Goal: Find contact information: Find contact information

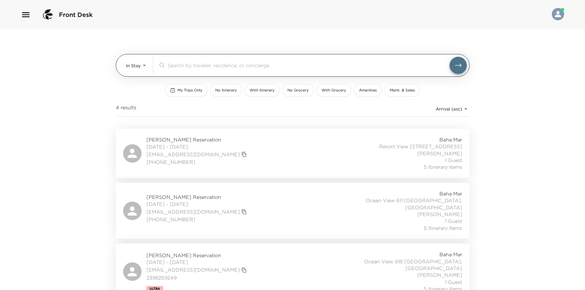
click at [140, 67] on body "Front Desk In Stay In-Stay ​ My Trips Only No Itinerary With Itinerary No Groce…" at bounding box center [292, 145] width 585 height 290
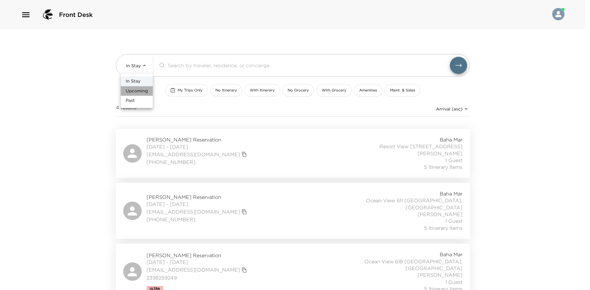
click at [142, 89] on span "Upcoming" at bounding box center [137, 91] width 22 height 6
type input "Upcoming"
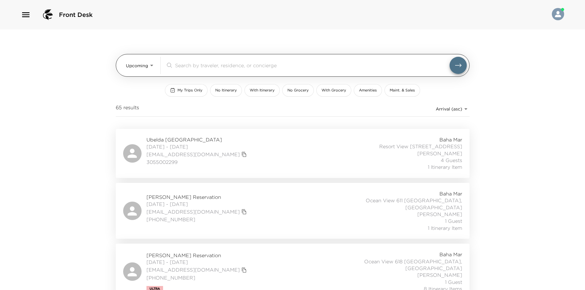
click at [198, 64] on input "search" at bounding box center [312, 65] width 275 height 7
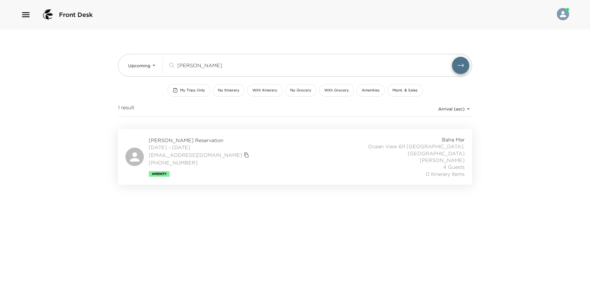
click at [275, 151] on div "Sarah Maley Reservation 10/05/2025 - 10/09/2025 sbmaley501@live.com (804) 909-1…" at bounding box center [294, 156] width 339 height 41
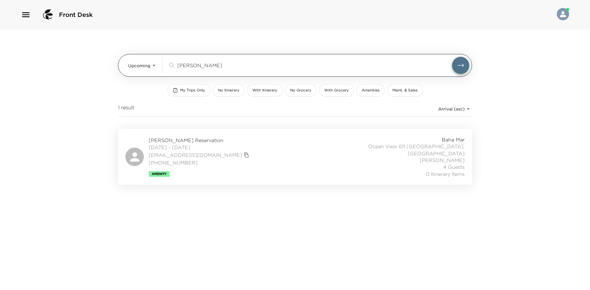
click at [206, 67] on input "maley" at bounding box center [314, 65] width 275 height 7
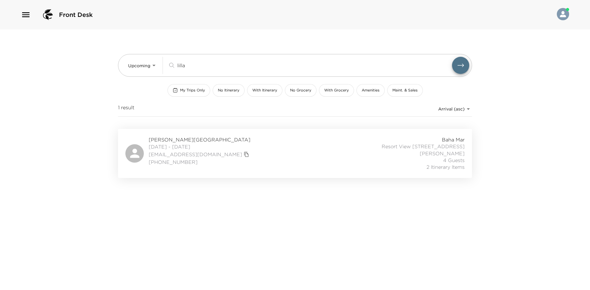
type input "lilla"
click at [262, 147] on div "Alana Lilla Reservation 09/07/2025 - 09/12/2025 alanajblilla@gmail.com 919-616-…" at bounding box center [294, 153] width 339 height 34
click at [84, 103] on div "Front Desk Upcoming Upcoming lilla ​ My Trips Only No Itinerary With Itinerary …" at bounding box center [295, 145] width 590 height 290
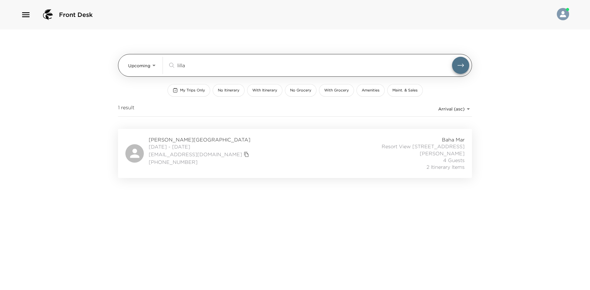
click at [202, 65] on input "lilla" at bounding box center [314, 65] width 275 height 7
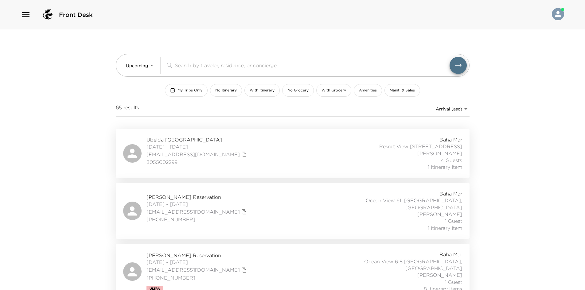
click at [89, 78] on div "Front Desk Upcoming Upcoming ​ My Trips Only No Itinerary With Itinerary No Gro…" at bounding box center [292, 145] width 585 height 290
click at [90, 149] on div "Front Desk Upcoming Upcoming ​ My Trips Only No Itinerary With Itinerary No Gro…" at bounding box center [292, 145] width 585 height 290
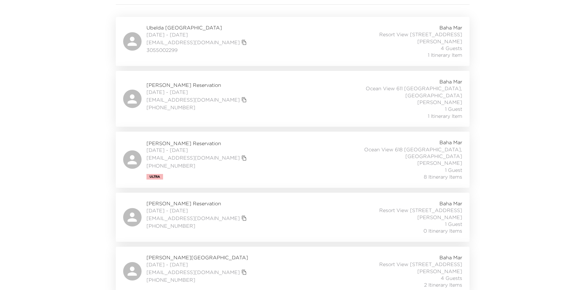
scroll to position [123, 0]
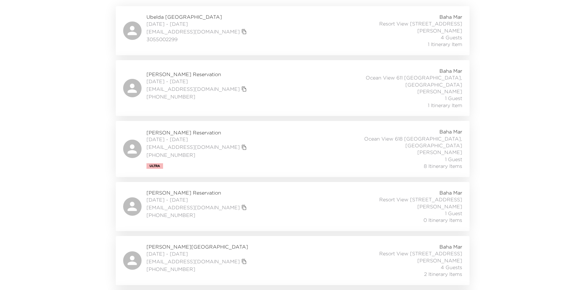
click at [252, 193] on div "Eliza Laganas Reservation 09/05/2025 - 09/07/2025 elizaesq@verizon.net (516) 37…" at bounding box center [292, 207] width 339 height 34
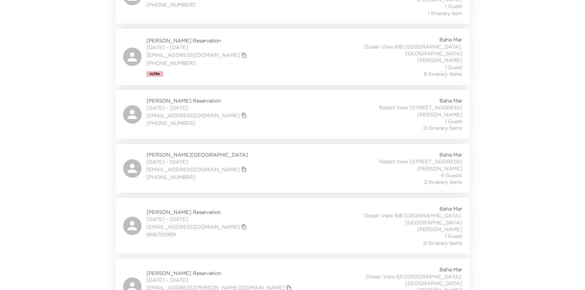
scroll to position [246, 0]
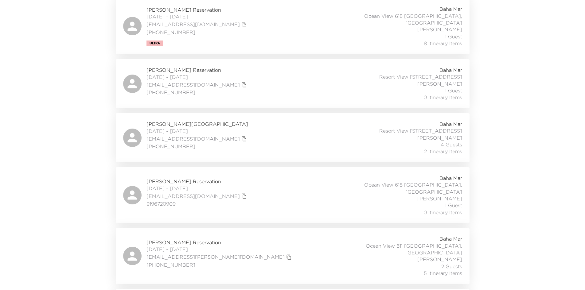
click at [263, 176] on div "Elliot Bossen Reservation 09/08/2025 - 09/13/2025 ebossen@gmail.com 9196720909 …" at bounding box center [292, 195] width 339 height 41
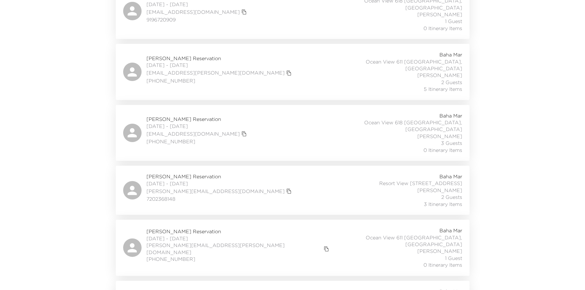
scroll to position [461, 0]
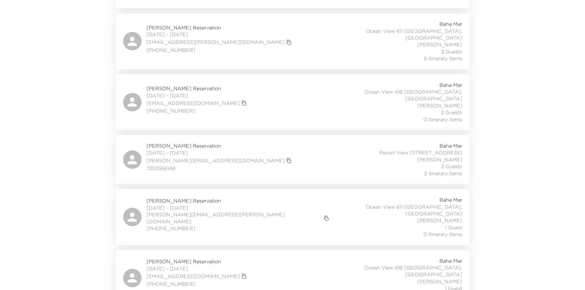
click at [265, 197] on div "Anne Pierce Reservation 09/19/2025 - 09/23/2025 anne.dellarosa@gmail.com (862) …" at bounding box center [292, 217] width 339 height 41
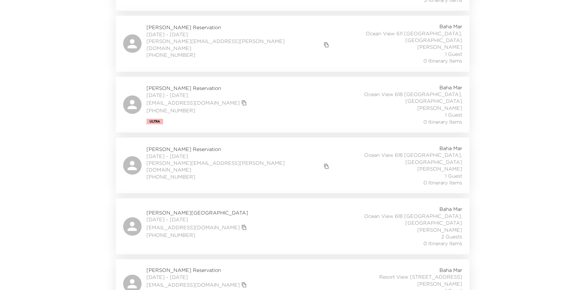
scroll to position [645, 0]
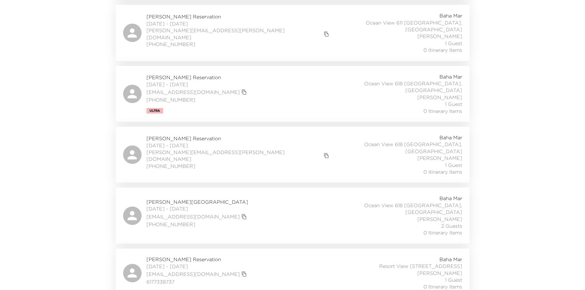
click at [293, 134] on div "Mike Smith Reservation 09/22/2025 - 09/25/2025 mike.smith@ldimechanical.com 951…" at bounding box center [292, 154] width 339 height 41
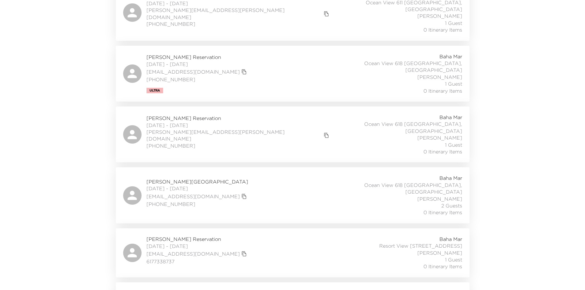
scroll to position [676, 0]
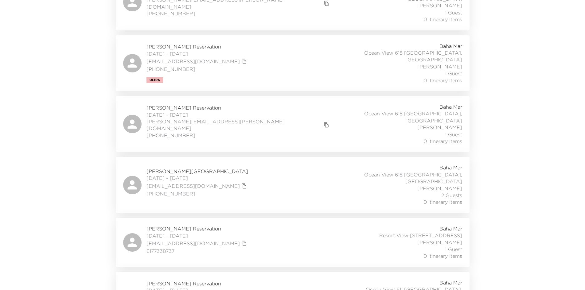
click at [289, 164] on div "Kimberly Littleton Reservation 09/25/2025 - 09/28/2025 skk.littleton@yahoo.com …" at bounding box center [292, 184] width 339 height 41
click at [290, 225] on div "John Cassedy Reservation 09/27/2025 - 09/28/2025 johncassedy@icloud.com 6177338…" at bounding box center [292, 242] width 339 height 34
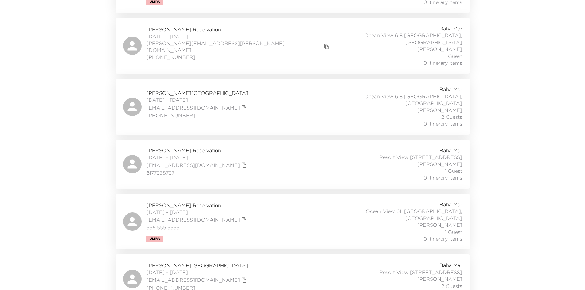
scroll to position [768, 0]
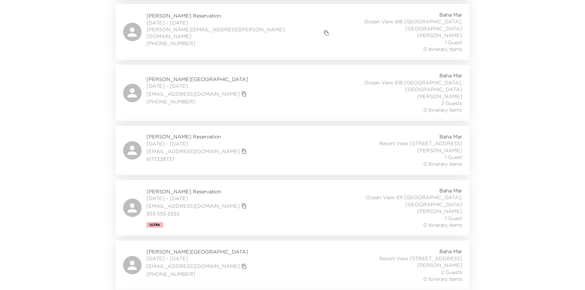
click at [271, 187] on div "Stephen Miltz Reservation 09/27/2025 - 10/03/2025 stephenmiltz@gmail.com 555.55…" at bounding box center [292, 207] width 339 height 41
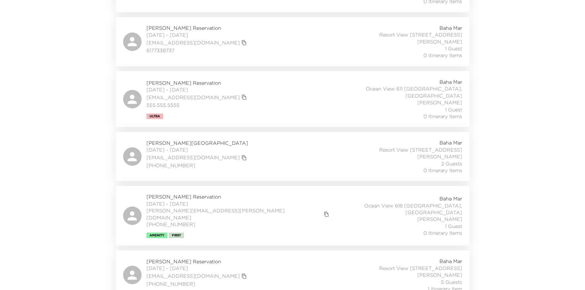
scroll to position [891, 0]
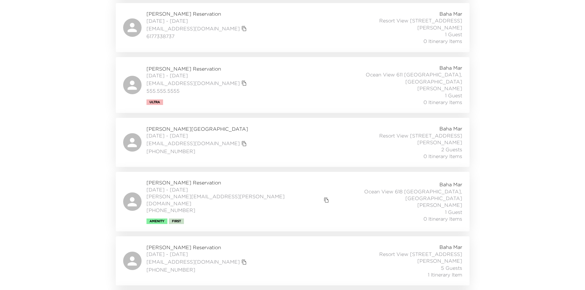
click at [271, 179] on div "Michele Hower Reservation 09/28/2025 - 10/02/2025 michele.hower@gmail.com 502-5…" at bounding box center [292, 201] width 339 height 45
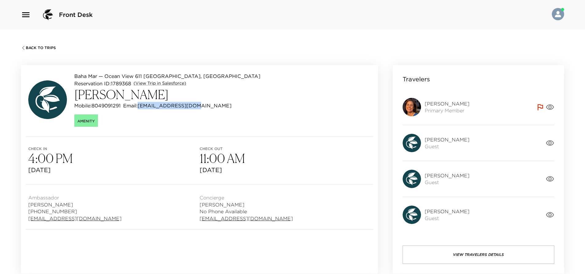
drag, startPoint x: 193, startPoint y: 106, endPoint x: 142, endPoint y: 104, distance: 51.0
click at [142, 104] on p "Email: [EMAIL_ADDRESS][DOMAIN_NAME]" at bounding box center [177, 105] width 108 height 7
copy p "[EMAIL_ADDRESS][DOMAIN_NAME]"
drag, startPoint x: 122, startPoint y: 105, endPoint x: 94, endPoint y: 106, distance: 28.6
click at [94, 106] on p "Mobile: [PHONE_NUMBER]" at bounding box center [97, 105] width 46 height 7
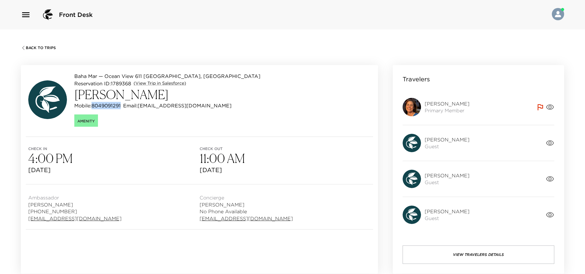
copy p "8049091291"
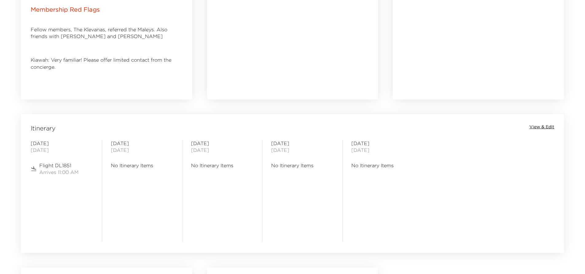
scroll to position [399, 0]
click at [537, 126] on span "View & Edit" at bounding box center [542, 126] width 25 height 6
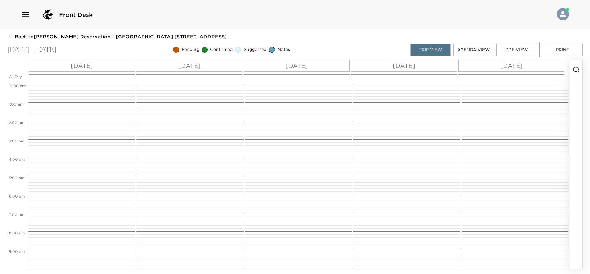
scroll to position [203, 0]
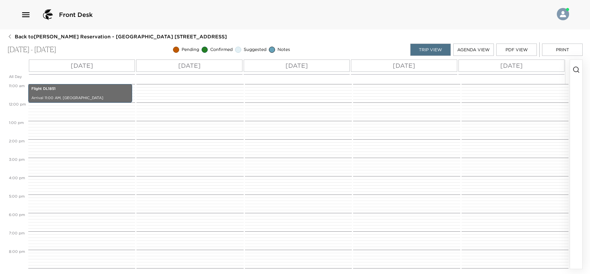
click at [102, 66] on div "Sun 10/05" at bounding box center [82, 66] width 106 height 12
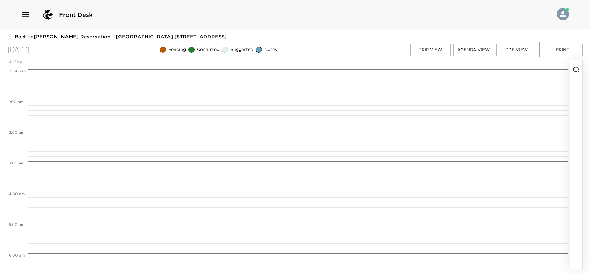
scroll to position [338, 0]
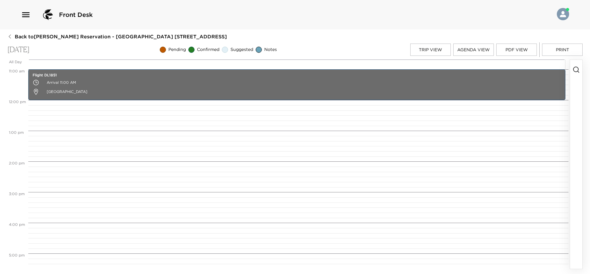
click at [573, 70] on circle "button" at bounding box center [575, 69] width 5 height 5
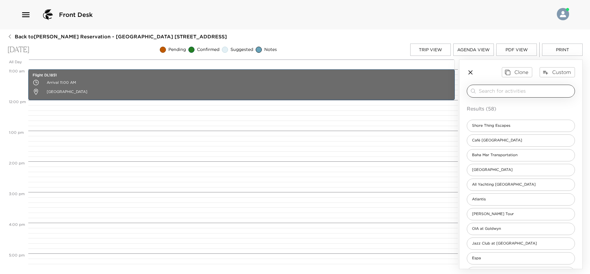
click at [516, 93] on input "search" at bounding box center [525, 91] width 93 height 7
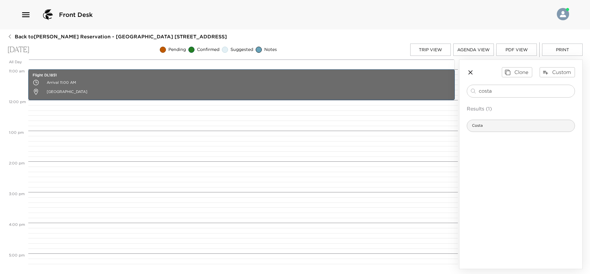
type input "costa"
click at [519, 127] on div "Costa" at bounding box center [521, 126] width 108 height 12
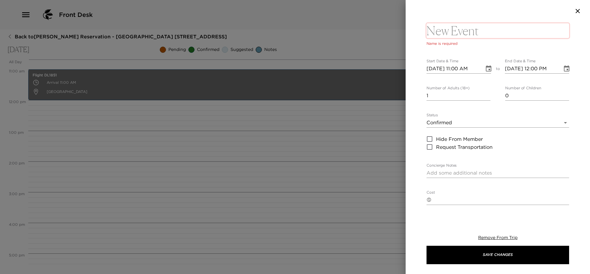
click at [456, 30] on textarea at bounding box center [497, 30] width 143 height 15
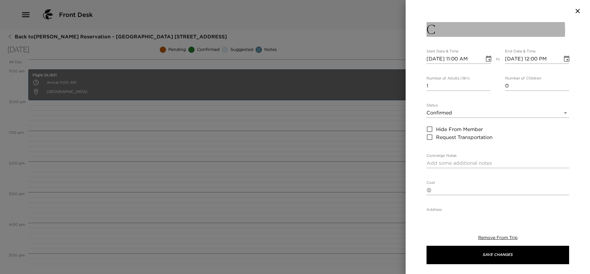
click at [464, 30] on button "C" at bounding box center [497, 29] width 143 height 15
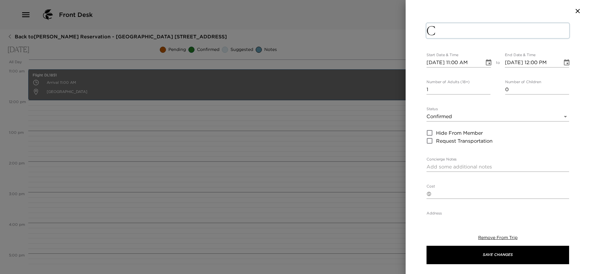
click at [458, 33] on textarea "C" at bounding box center [497, 30] width 143 height 15
type textarea "Costa"
click at [458, 61] on input "10/05/2025 11:00 AM" at bounding box center [452, 63] width 53 height 10
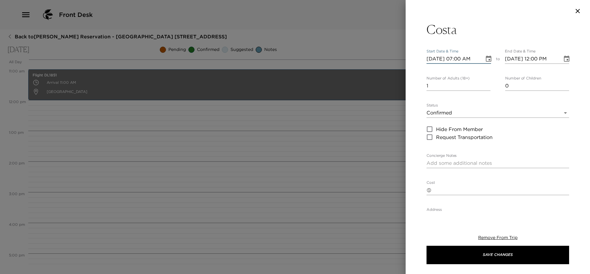
click at [476, 58] on input "10/05/2025 07:00 AM" at bounding box center [452, 59] width 53 height 10
type input "10/05/2025 07:00 PM"
type input "10/05/2025 08:00 PM"
type input "10/05/2025 07:00 PM"
click at [485, 84] on input "2" at bounding box center [458, 86] width 64 height 10
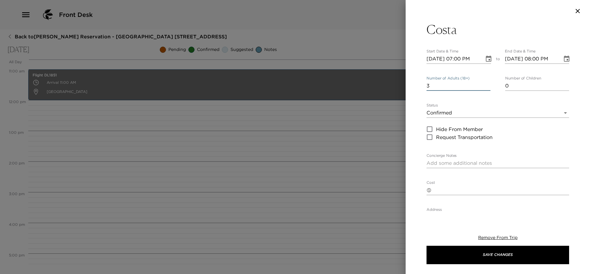
click at [485, 84] on input "3" at bounding box center [458, 86] width 64 height 10
type input "4"
click at [485, 84] on input "4" at bounding box center [458, 86] width 64 height 10
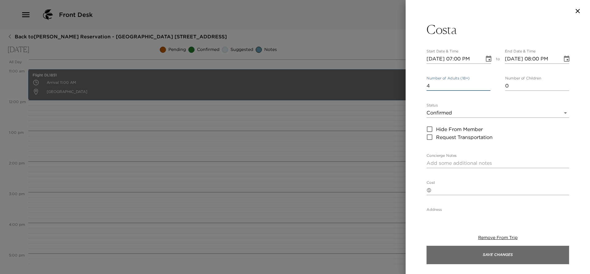
click at [464, 252] on button "Save Changes" at bounding box center [497, 255] width 143 height 18
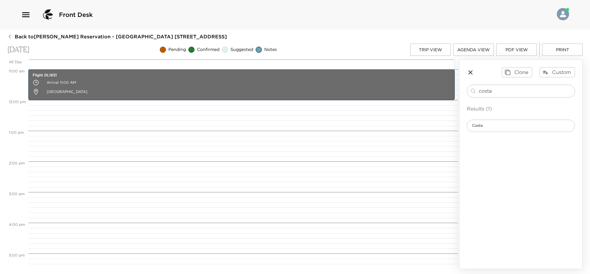
click at [428, 51] on button "Trip View" at bounding box center [430, 50] width 41 height 12
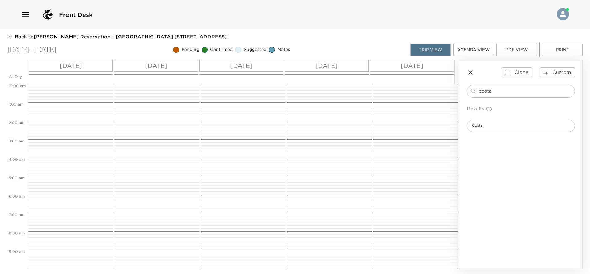
scroll to position [203, 0]
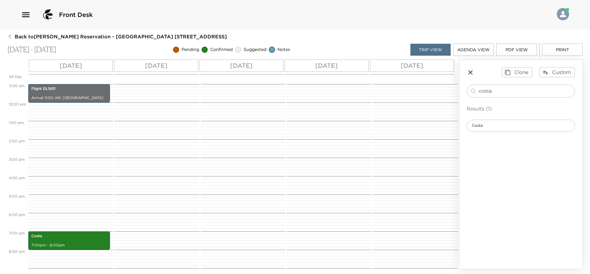
click at [178, 65] on div "Mon 10/06" at bounding box center [156, 66] width 84 height 12
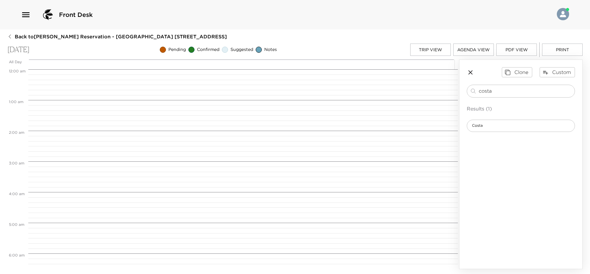
scroll to position [246, 0]
click at [512, 91] on input "costa" at bounding box center [525, 91] width 93 height 7
type input "marcu"
click at [510, 126] on span "Marcus at Baha Mar Fish + Chop House" at bounding box center [521, 125] width 108 height 5
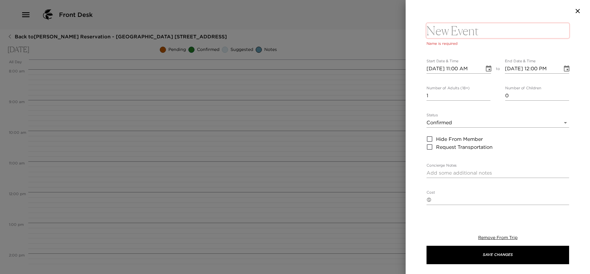
click at [465, 34] on textarea at bounding box center [497, 30] width 143 height 15
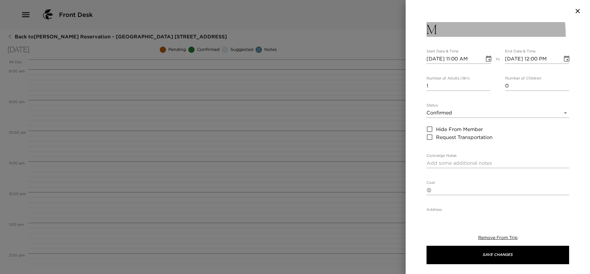
click at [465, 34] on button "M" at bounding box center [497, 29] width 143 height 15
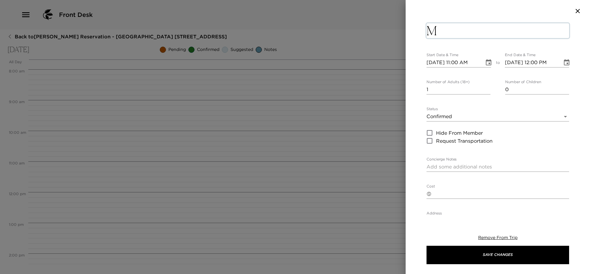
click at [457, 32] on textarea "M" at bounding box center [497, 30] width 143 height 15
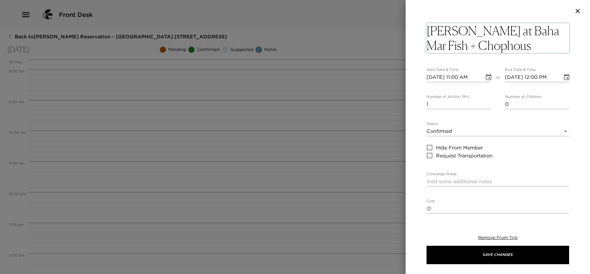
type textarea "Marcus at Baha Mar Fish + Chophouse"
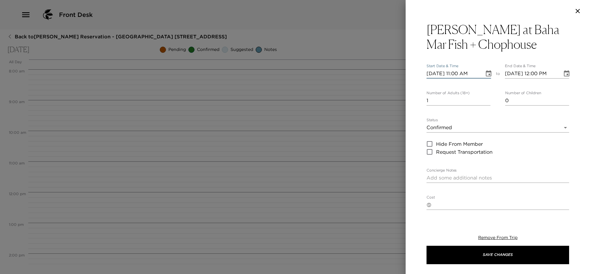
click at [459, 78] on input "10/06/2025 11:00 AM" at bounding box center [452, 74] width 53 height 10
click at [475, 73] on input "10/06/2025 07:00 AM" at bounding box center [452, 74] width 53 height 10
type input "10/06/2025 07:00 PM"
type input "10/06/2025 08:00 PM"
type input "10/06/2025 07:00 PM"
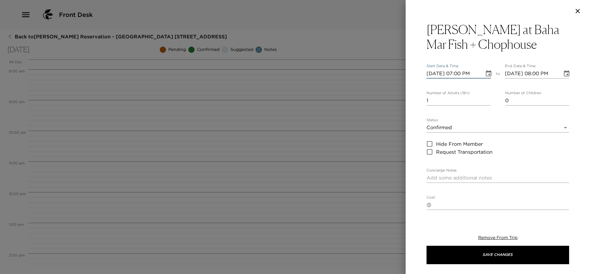
click at [484, 99] on input "2" at bounding box center [458, 101] width 64 height 10
click at [484, 99] on input "3" at bounding box center [458, 101] width 64 height 10
type input "4"
click at [484, 99] on input "4" at bounding box center [458, 101] width 64 height 10
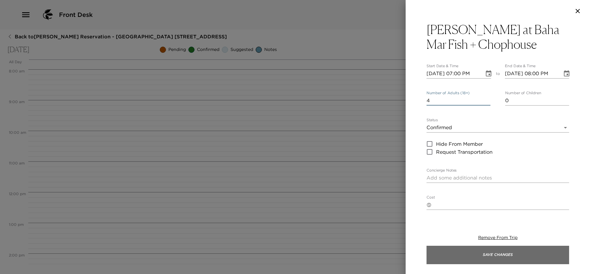
click at [463, 253] on button "Save Changes" at bounding box center [497, 255] width 143 height 18
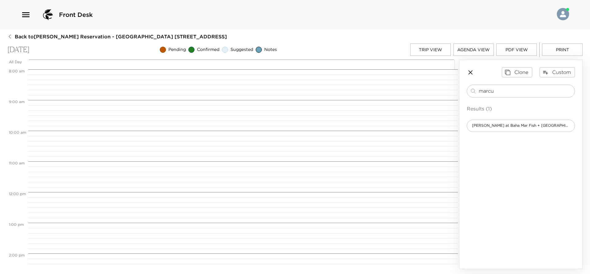
click at [419, 48] on button "Trip View" at bounding box center [430, 50] width 41 height 12
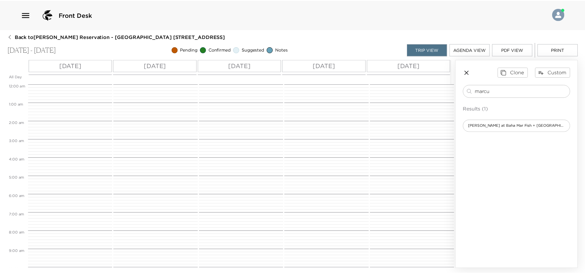
scroll to position [203, 0]
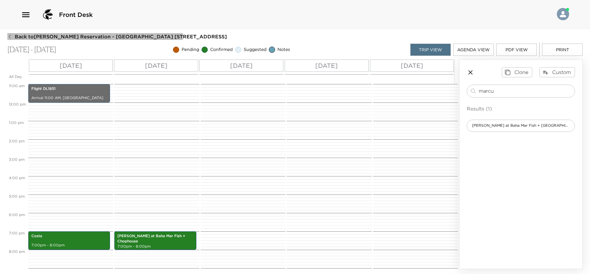
click at [22, 38] on span "Back to Sarah Maley Reservation - Ocean View 611 Nassau, Bahamas" at bounding box center [121, 36] width 212 height 7
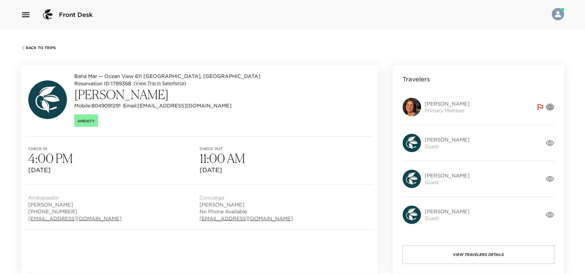
click at [551, 108] on icon "button" at bounding box center [550, 107] width 9 height 9
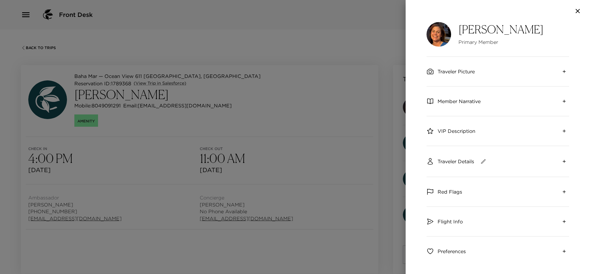
click at [562, 162] on icon "expand" at bounding box center [564, 161] width 5 height 5
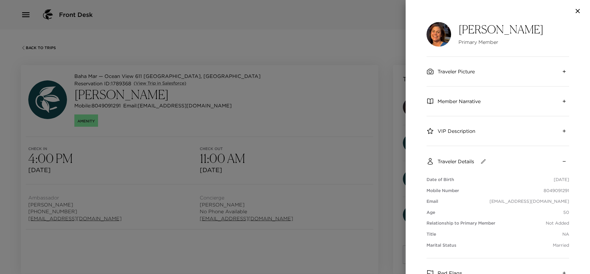
click at [562, 162] on icon "collapse" at bounding box center [564, 161] width 5 height 5
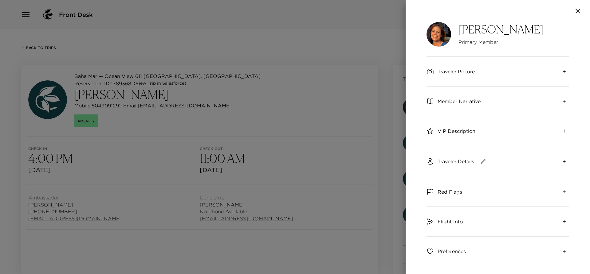
click at [575, 10] on icon "button" at bounding box center [577, 10] width 7 height 7
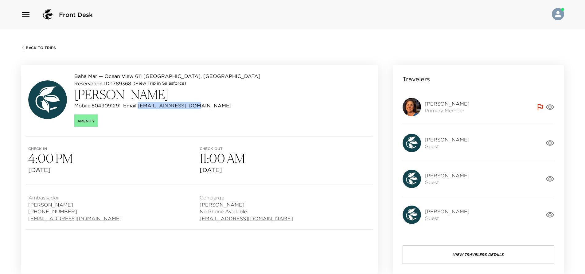
drag, startPoint x: 194, startPoint y: 104, endPoint x: 142, endPoint y: 107, distance: 52.0
click at [142, 107] on p "Email: sbmaley501@live.com" at bounding box center [177, 105] width 108 height 7
copy p "sbmaley501@live.com"
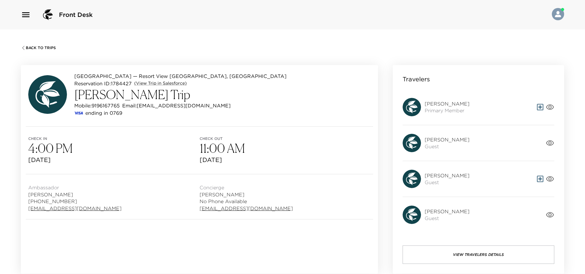
click at [183, 135] on div "Check in 4:00 PM Sun, Sep 7, 2025 Check out 11:00 AM Fri, Sep 12, 2025" at bounding box center [199, 150] width 357 height 47
drag, startPoint x: 121, startPoint y: 104, endPoint x: 95, endPoint y: 105, distance: 26.1
click at [95, 105] on p "Mobile: 9196167765" at bounding box center [96, 105] width 45 height 7
copy p "9196167765"
click at [176, 120] on div "Baha Mar — Resort View 118 Nassau, Bahamas Reservation ID: 1784427 (View Trip i…" at bounding box center [199, 95] width 357 height 61
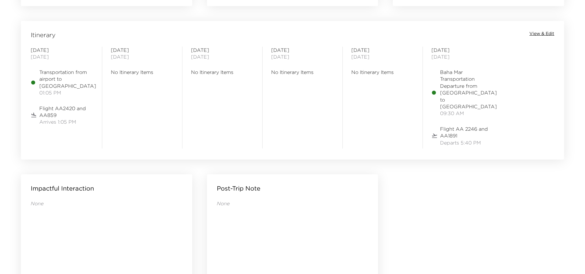
scroll to position [461, 0]
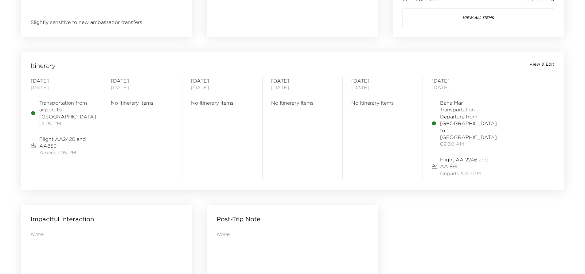
click at [548, 64] on span "View & Edit" at bounding box center [542, 64] width 25 height 6
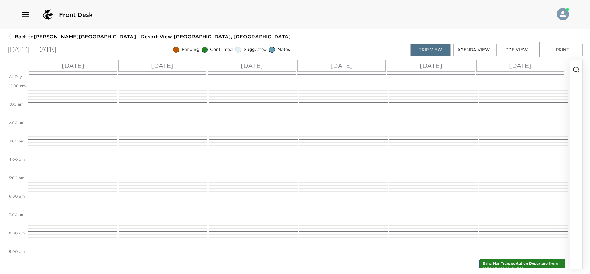
scroll to position [241, 0]
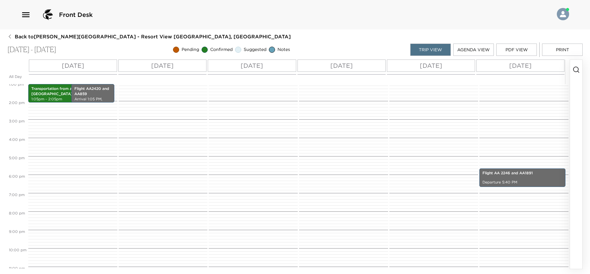
click at [93, 68] on div "Sun 09/07" at bounding box center [73, 66] width 88 height 12
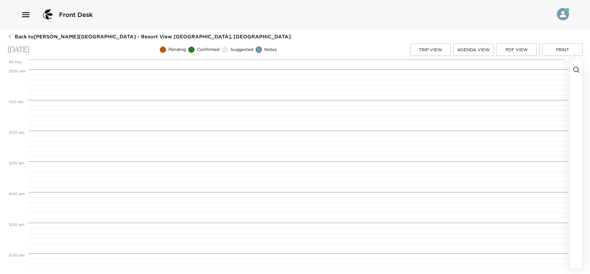
scroll to position [402, 0]
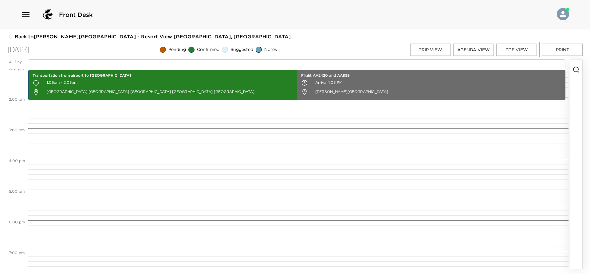
click at [578, 70] on icon "button" at bounding box center [575, 69] width 7 height 7
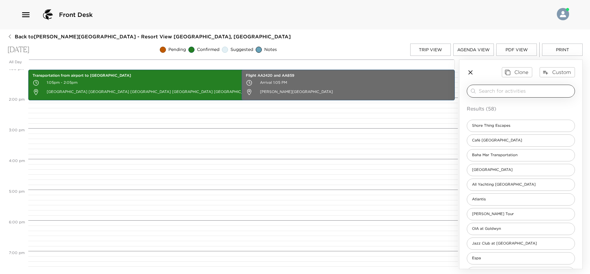
click at [525, 92] on input "search" at bounding box center [525, 91] width 93 height 7
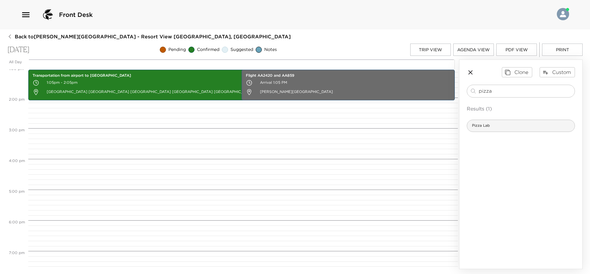
type input "pizza"
click at [512, 126] on div "Pizza Lab" at bounding box center [521, 126] width 108 height 12
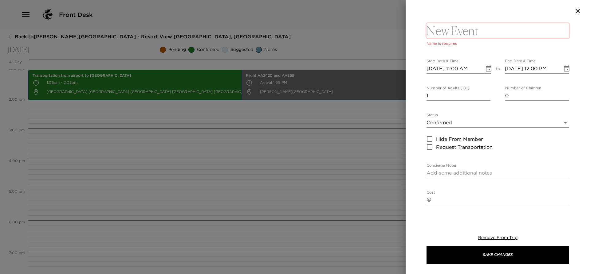
click at [482, 31] on textarea at bounding box center [497, 30] width 143 height 15
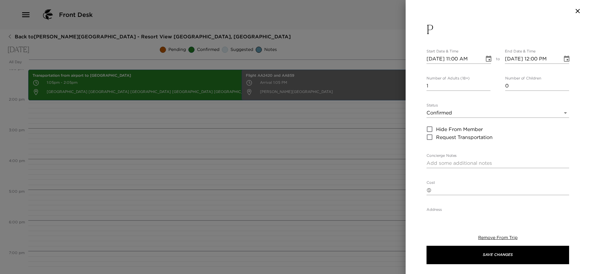
click at [482, 31] on button "P" at bounding box center [497, 29] width 143 height 15
click at [473, 33] on textarea "P" at bounding box center [497, 30] width 143 height 15
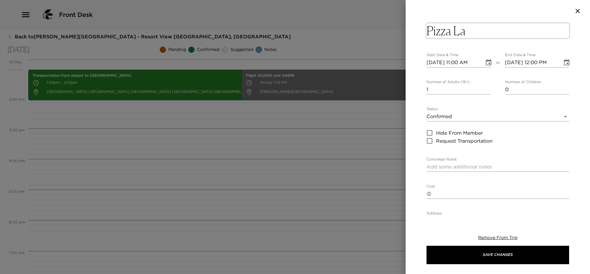
type textarea "Pizza Lab"
click at [459, 62] on input "09/07/2025 11:00 AM" at bounding box center [452, 63] width 53 height 10
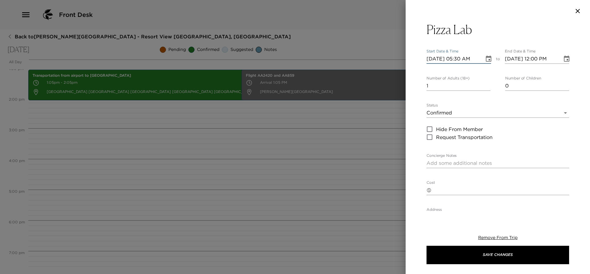
type input "09/07/2025 05:30 PM"
type input "09/07/2025 06:30 PM"
type input "09/07/2025 05:30 PM"
type input "2"
click at [486, 84] on input "2" at bounding box center [458, 86] width 64 height 10
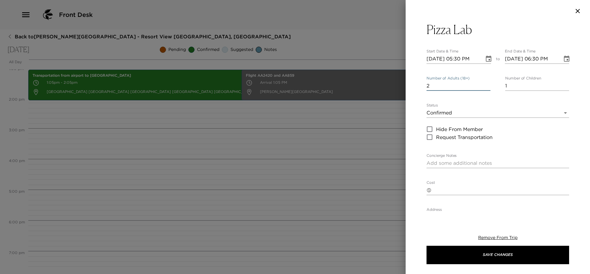
click at [563, 84] on input "1" at bounding box center [537, 86] width 64 height 10
type input "2"
click at [563, 84] on input "2" at bounding box center [537, 86] width 64 height 10
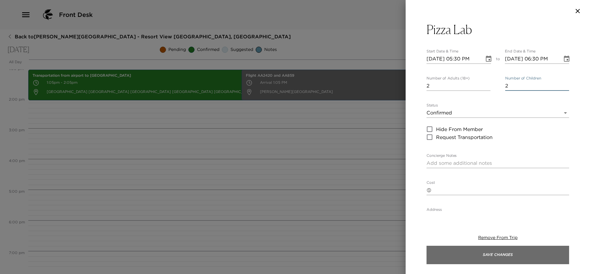
click at [472, 253] on button "Save Changes" at bounding box center [497, 255] width 143 height 18
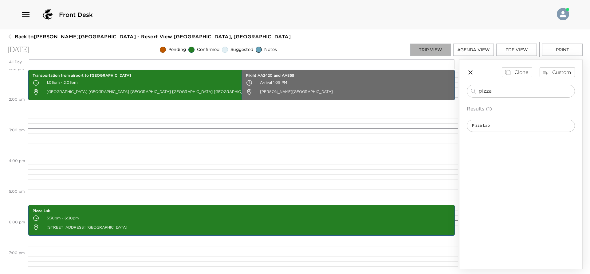
click at [430, 48] on button "Trip View" at bounding box center [430, 50] width 41 height 12
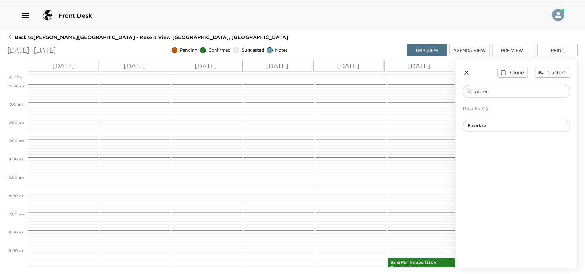
scroll to position [241, 0]
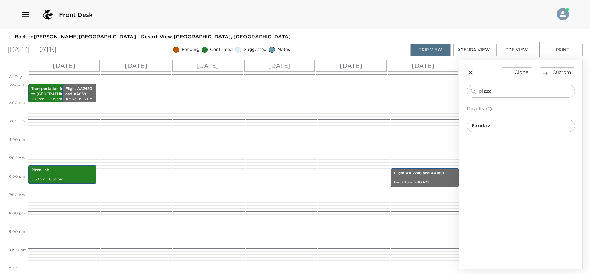
click at [24, 37] on span "Back to Alana Lilla Reservation - Resort View 118 Nassau, Bahamas" at bounding box center [153, 36] width 276 height 7
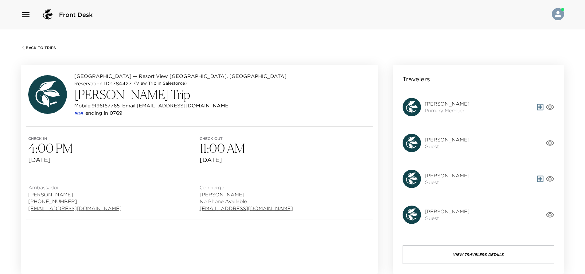
click at [284, 150] on h3 "11:00 AM" at bounding box center [285, 148] width 171 height 15
click at [181, 142] on h3 "4:00 PM" at bounding box center [113, 148] width 171 height 15
click at [191, 140] on span "Check in" at bounding box center [113, 139] width 171 height 4
click at [44, 46] on span "Back To Trips" at bounding box center [41, 48] width 30 height 4
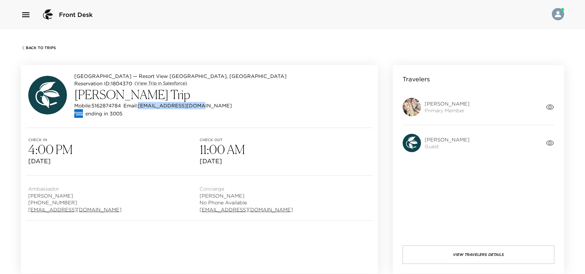
drag, startPoint x: 192, startPoint y: 104, endPoint x: 142, endPoint y: 107, distance: 50.1
click at [142, 107] on p "Email: elizaesq@verizon.net" at bounding box center [177, 105] width 108 height 7
copy p "elizaesq@verizon.net"
drag, startPoint x: 192, startPoint y: 106, endPoint x: 143, endPoint y: 106, distance: 48.2
click at [143, 106] on p "Email: [EMAIL_ADDRESS][DOMAIN_NAME]" at bounding box center [178, 105] width 108 height 7
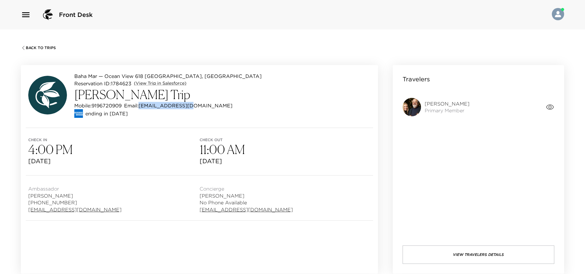
copy p "[EMAIL_ADDRESS][DOMAIN_NAME]"
click at [158, 123] on div "Baha Mar — [GEOGRAPHIC_DATA] 618 [GEOGRAPHIC_DATA], [GEOGRAPHIC_DATA] Reservati…" at bounding box center [199, 96] width 357 height 63
drag, startPoint x: 205, startPoint y: 106, endPoint x: 141, endPoint y: 104, distance: 63.3
click at [141, 104] on p "Email: anne.dellarosa@gmail.com" at bounding box center [222, 105] width 198 height 7
copy p "anne.dellarosa@gmail.com"
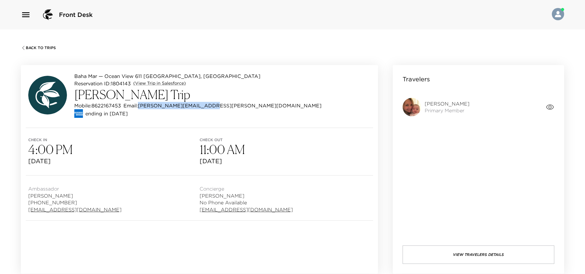
click at [549, 106] on icon "button" at bounding box center [550, 107] width 8 height 6
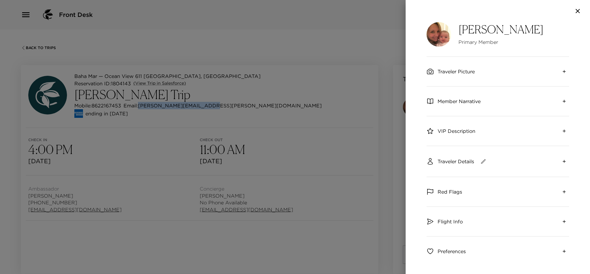
click at [562, 71] on icon "expand" at bounding box center [564, 71] width 5 height 5
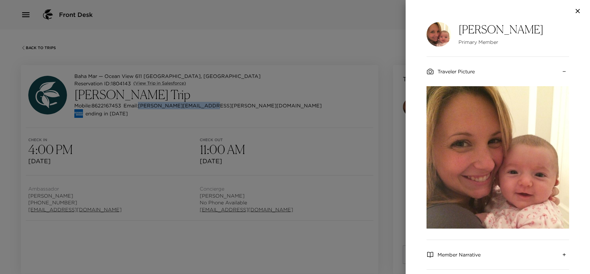
click at [562, 70] on icon "collapse" at bounding box center [564, 71] width 5 height 5
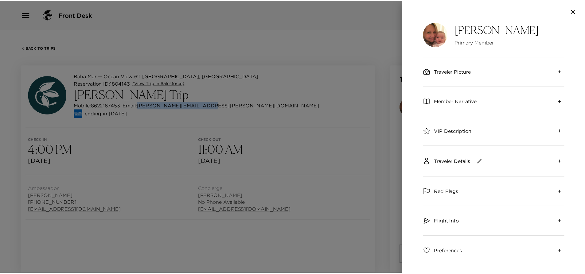
scroll to position [22, 0]
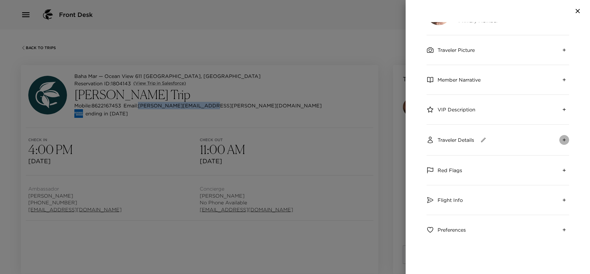
click at [562, 140] on icon "expand" at bounding box center [564, 140] width 5 height 5
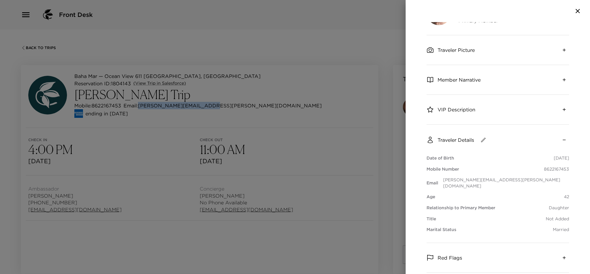
click at [575, 13] on icon "button" at bounding box center [577, 10] width 7 height 7
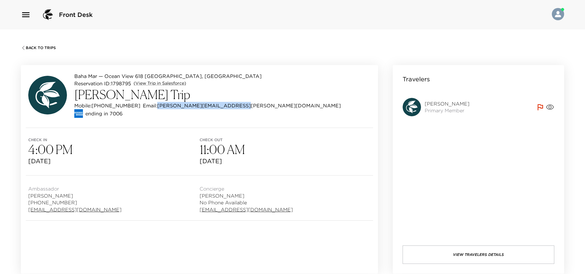
drag, startPoint x: 220, startPoint y: 106, endPoint x: 146, endPoint y: 108, distance: 74.1
click at [146, 108] on p "Email: [PERSON_NAME][EMAIL_ADDRESS][PERSON_NAME][DOMAIN_NAME]" at bounding box center [242, 105] width 198 height 7
copy p "[PERSON_NAME][EMAIL_ADDRESS][PERSON_NAME][DOMAIN_NAME]"
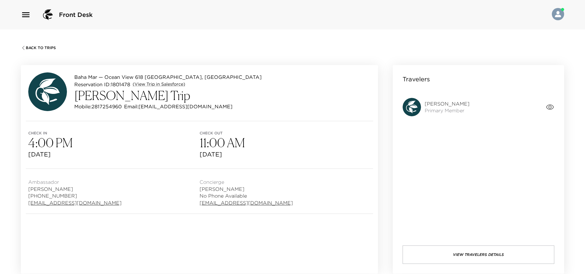
click at [549, 107] on icon "button" at bounding box center [550, 107] width 8 height 6
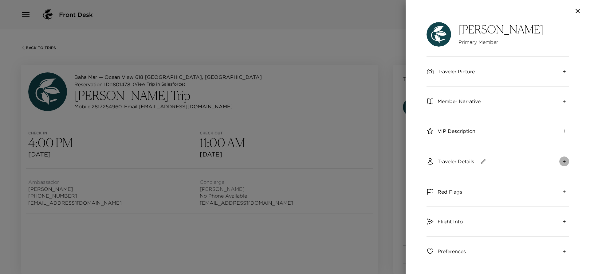
click at [562, 162] on icon "expand" at bounding box center [564, 161] width 5 height 5
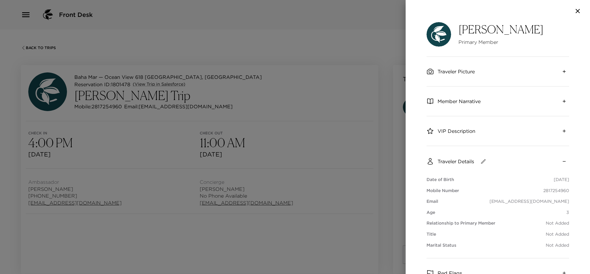
click at [559, 158] on button "collapse" at bounding box center [564, 162] width 10 height 10
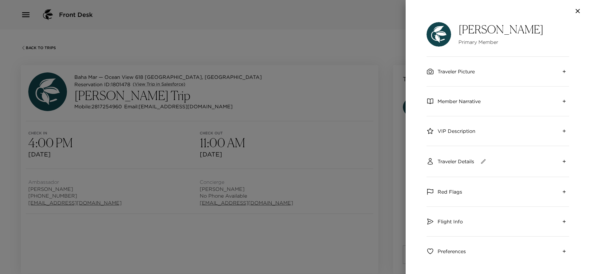
click at [576, 12] on icon "button" at bounding box center [577, 10] width 7 height 7
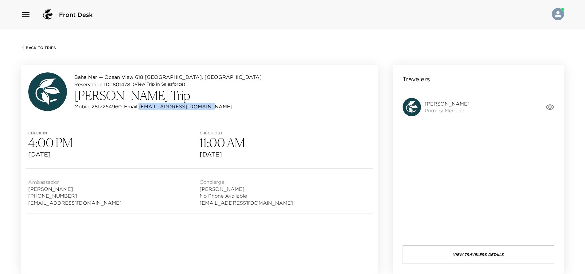
drag, startPoint x: 200, startPoint y: 107, endPoint x: 142, endPoint y: 106, distance: 58.4
click at [142, 106] on p "Email: skk.littleton@yahoo.com" at bounding box center [178, 106] width 108 height 7
copy p "skk.littleton@yahoo.com"
click at [155, 151] on span "Thu, Sep 25, 2025" at bounding box center [113, 154] width 171 height 9
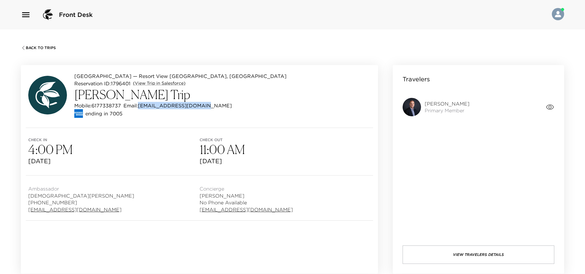
drag, startPoint x: 201, startPoint y: 106, endPoint x: 140, endPoint y: 107, distance: 61.2
click at [140, 107] on p "Email: [EMAIL_ADDRESS][DOMAIN_NAME]" at bounding box center [177, 105] width 108 height 7
copy p "[EMAIL_ADDRESS][DOMAIN_NAME]"
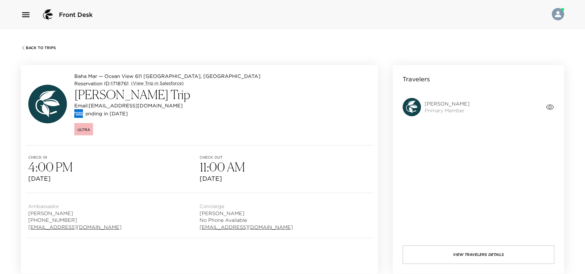
click at [177, 134] on div "Ultra" at bounding box center [167, 129] width 186 height 14
drag, startPoint x: 151, startPoint y: 106, endPoint x: 91, endPoint y: 105, distance: 59.6
click at [91, 105] on p "Email: stephenmiltz@gmail.com" at bounding box center [128, 105] width 108 height 7
copy p "stephenmiltz@gmail.com"
click at [201, 122] on div "Baha Mar — Ocean View 611 Nassau, Bahamas Reservation ID: 1718761 (View Trip in…" at bounding box center [199, 105] width 357 height 80
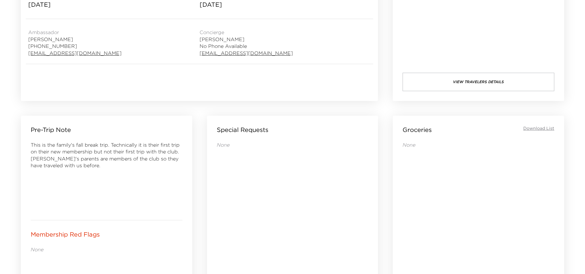
scroll to position [184, 0]
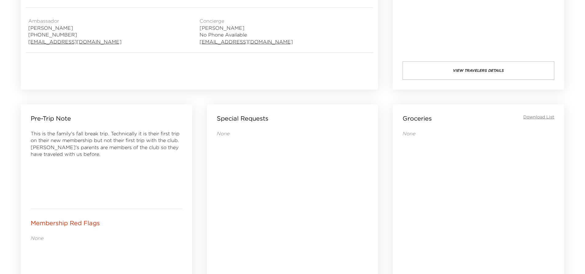
click at [187, 154] on div "Pre-Trip Note This is the family's fall break trip. Technically it is their fir…" at bounding box center [106, 156] width 171 height 104
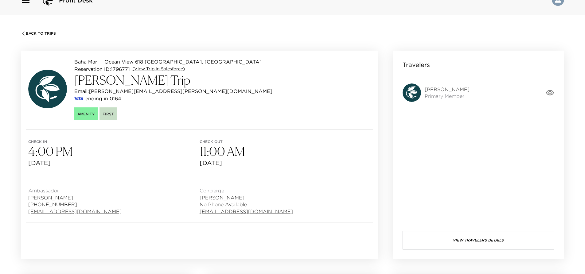
scroll to position [0, 0]
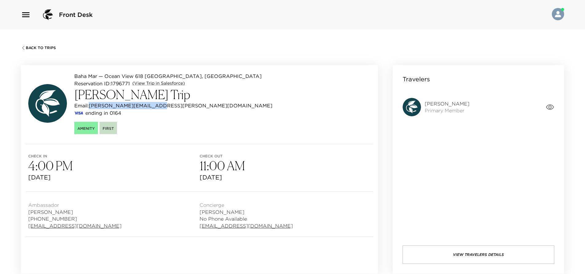
drag, startPoint x: 155, startPoint y: 107, endPoint x: 92, endPoint y: 108, distance: 63.6
click at [92, 108] on p "Email: [PERSON_NAME][EMAIL_ADDRESS][PERSON_NAME][DOMAIN_NAME]" at bounding box center [173, 105] width 198 height 7
copy p "[PERSON_NAME][EMAIL_ADDRESS][PERSON_NAME][DOMAIN_NAME]"
click at [245, 84] on div "Baha Mar — [GEOGRAPHIC_DATA] 618 [GEOGRAPHIC_DATA], [GEOGRAPHIC_DATA] Reservati…" at bounding box center [199, 104] width 357 height 79
click at [173, 122] on div "Amenity First" at bounding box center [173, 127] width 198 height 14
